Goal: Navigation & Orientation: Find specific page/section

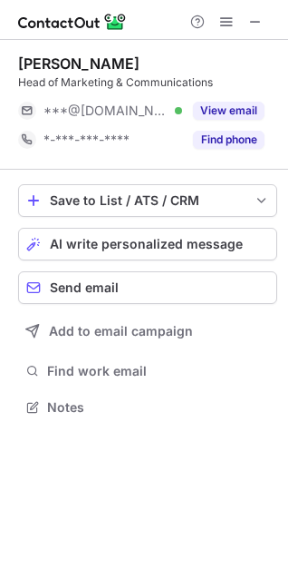
scroll to position [394, 288]
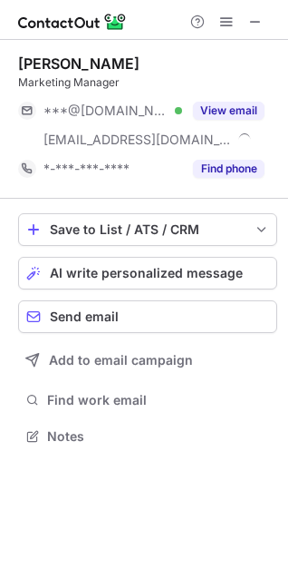
scroll to position [424, 288]
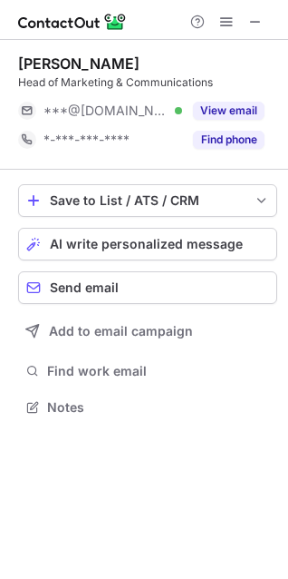
scroll to position [394, 288]
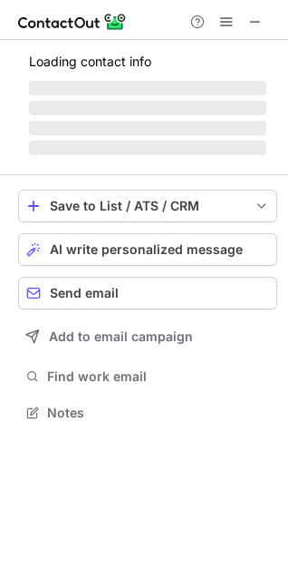
scroll to position [411, 288]
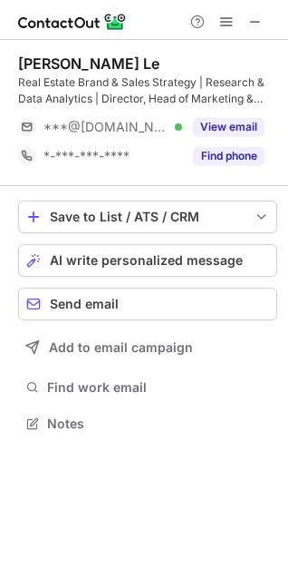
scroll to position [411, 288]
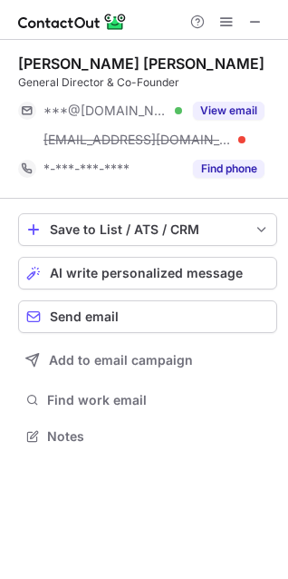
scroll to position [424, 288]
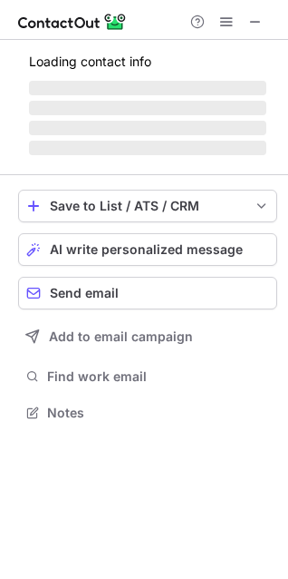
scroll to position [411, 288]
